Goal: Transaction & Acquisition: Book appointment/travel/reservation

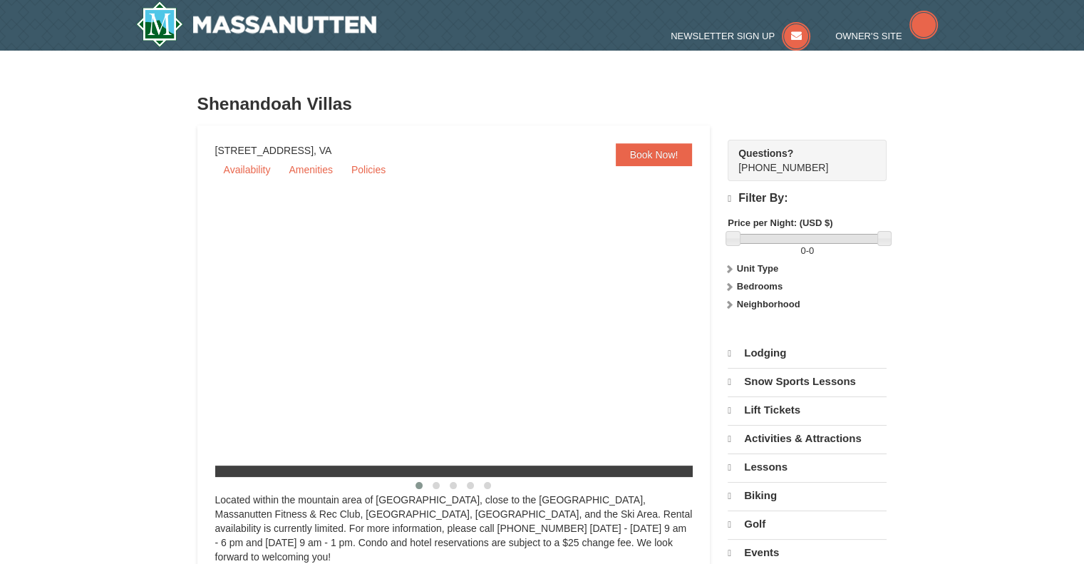
select select "9"
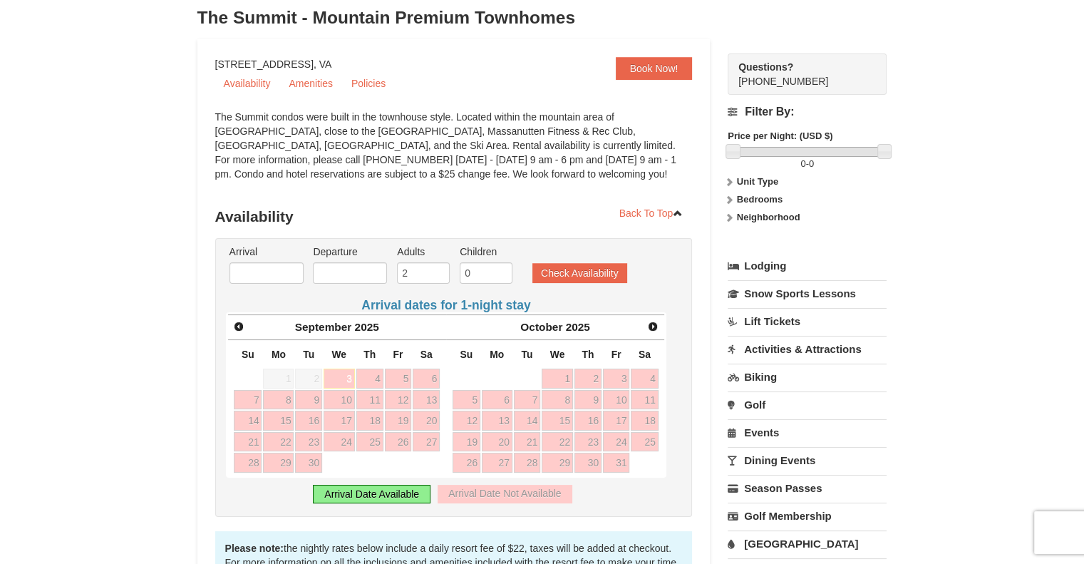
scroll to position [145, 0]
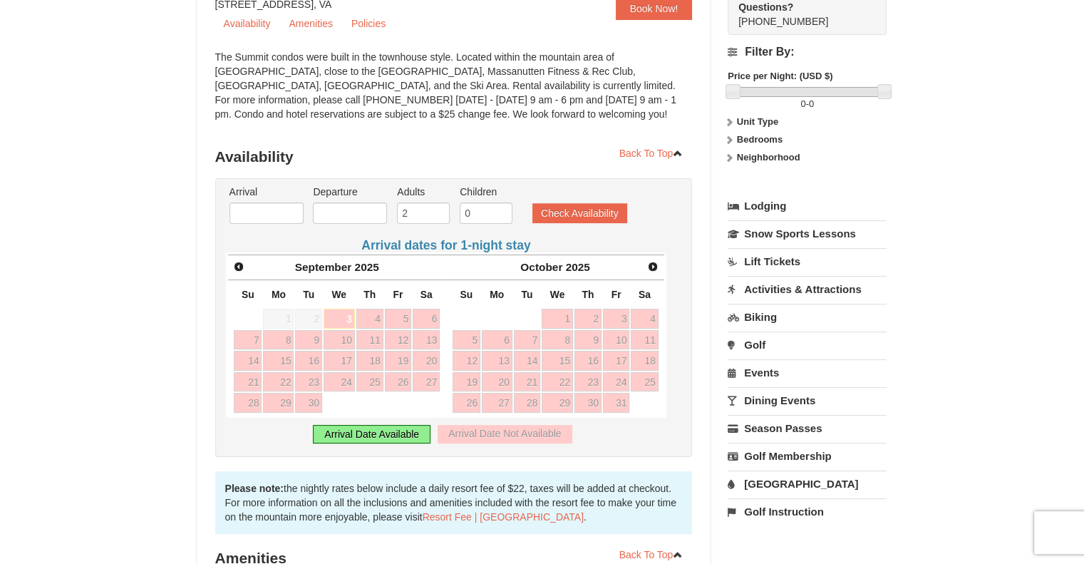
click at [651, 268] on span "Next" at bounding box center [652, 266] width 11 height 11
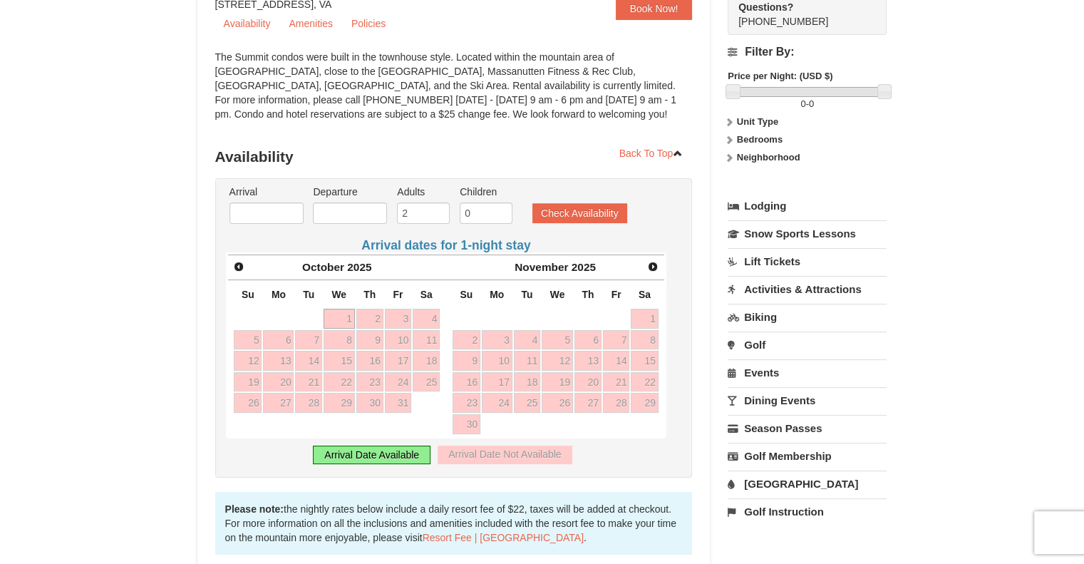
click at [653, 261] on span "Next" at bounding box center [652, 266] width 11 height 11
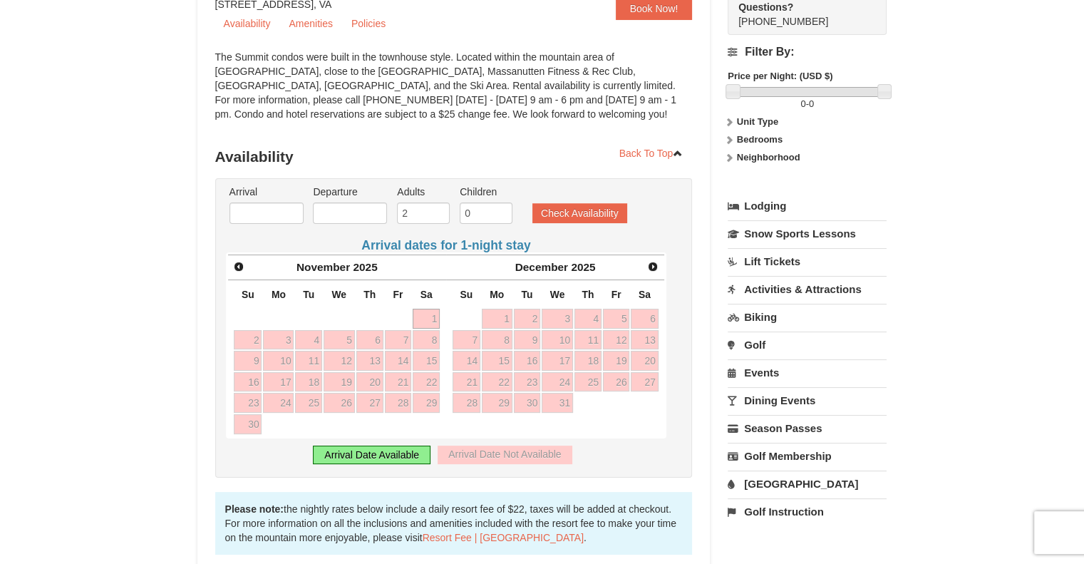
click at [653, 269] on span "Next" at bounding box center [652, 266] width 11 height 11
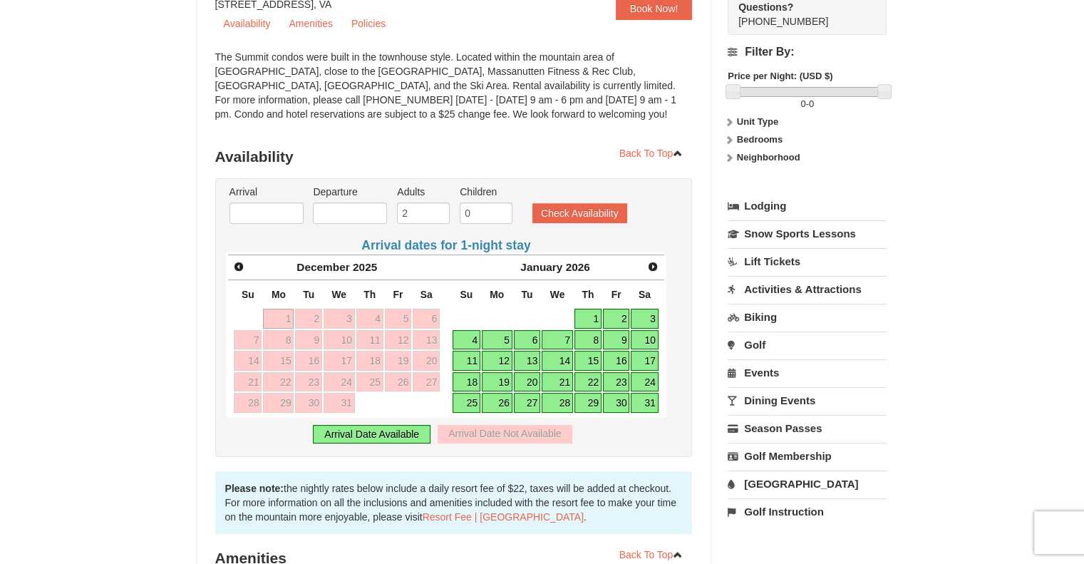
click at [653, 265] on span "Next" at bounding box center [652, 266] width 11 height 11
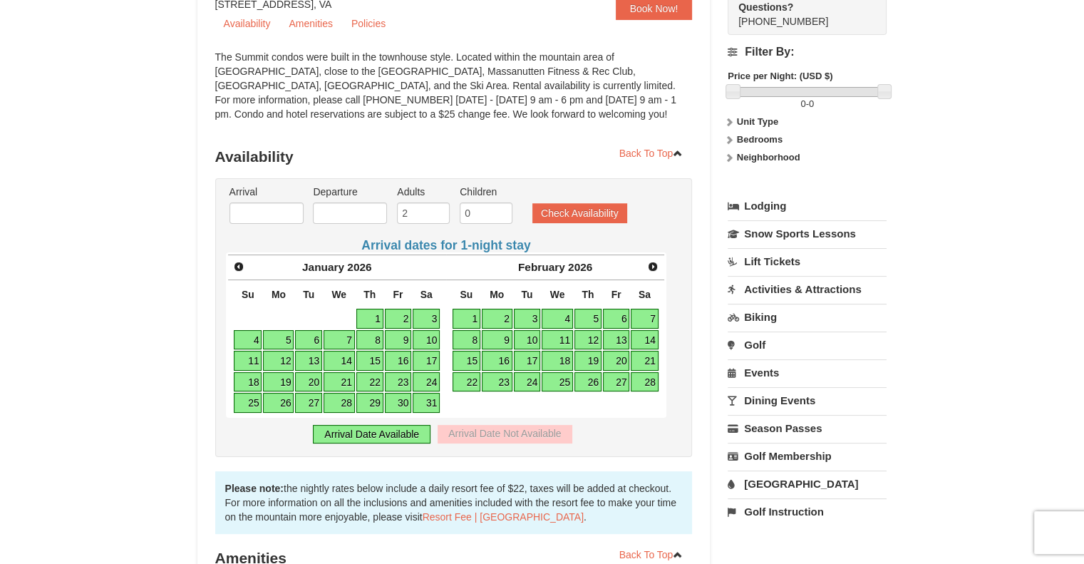
click at [650, 261] on span "Next" at bounding box center [652, 266] width 11 height 11
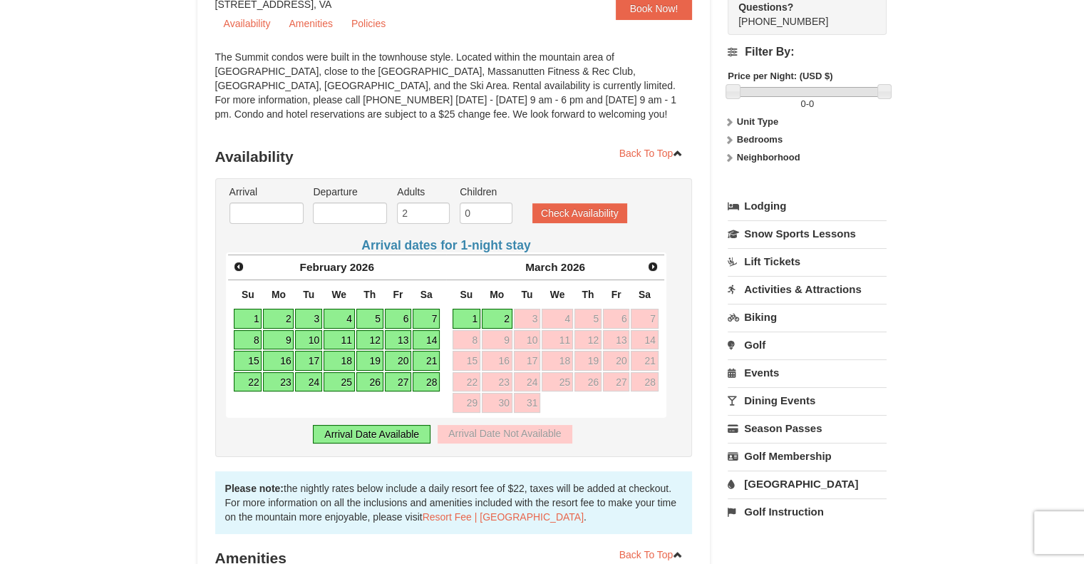
click at [653, 265] on span "Next" at bounding box center [652, 266] width 11 height 11
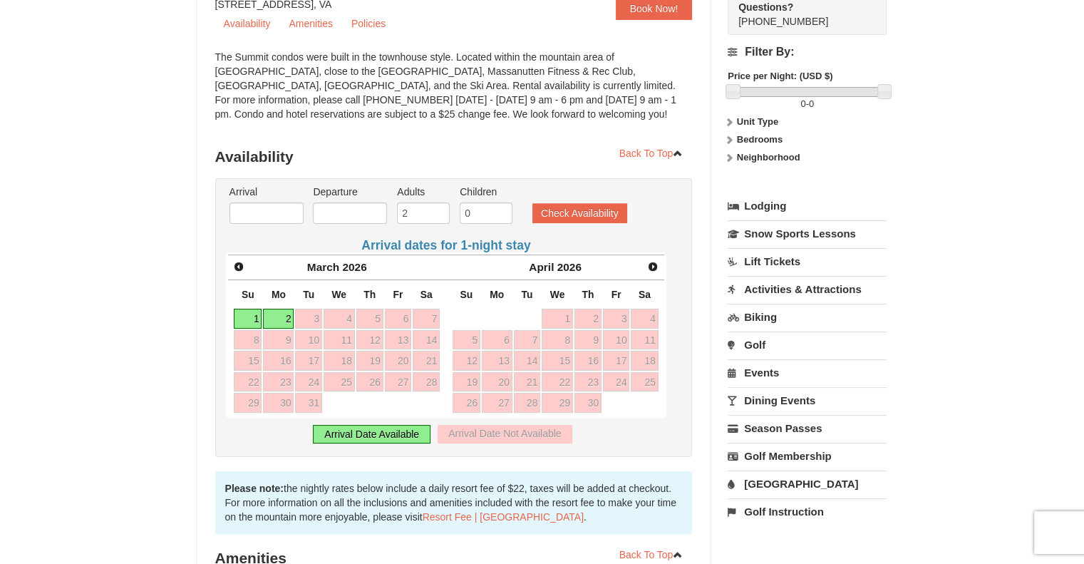
click at [650, 265] on span "Next" at bounding box center [652, 266] width 11 height 11
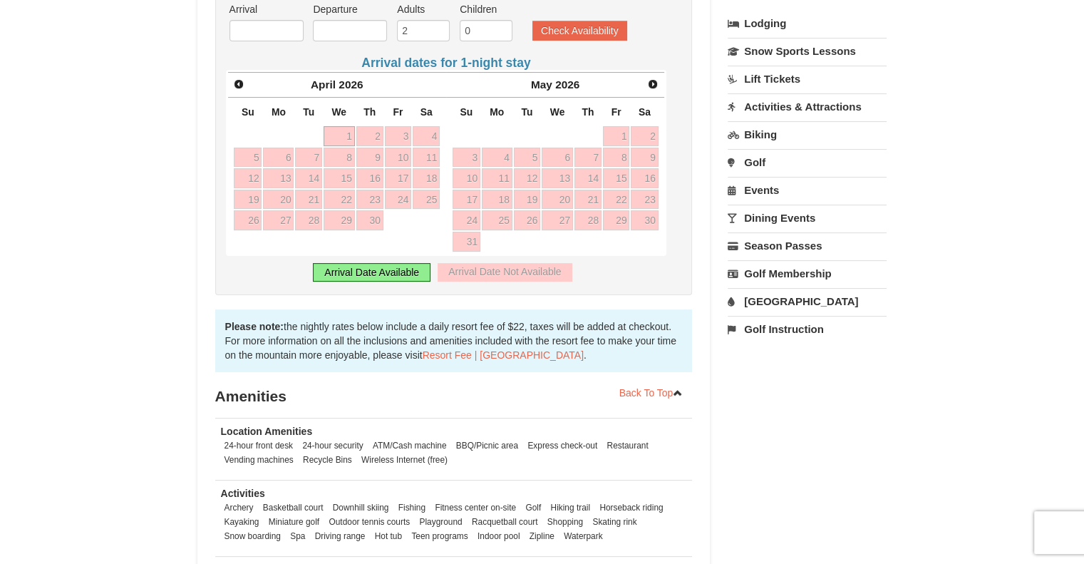
scroll to position [0, 0]
